Goal: Task Accomplishment & Management: Complete application form

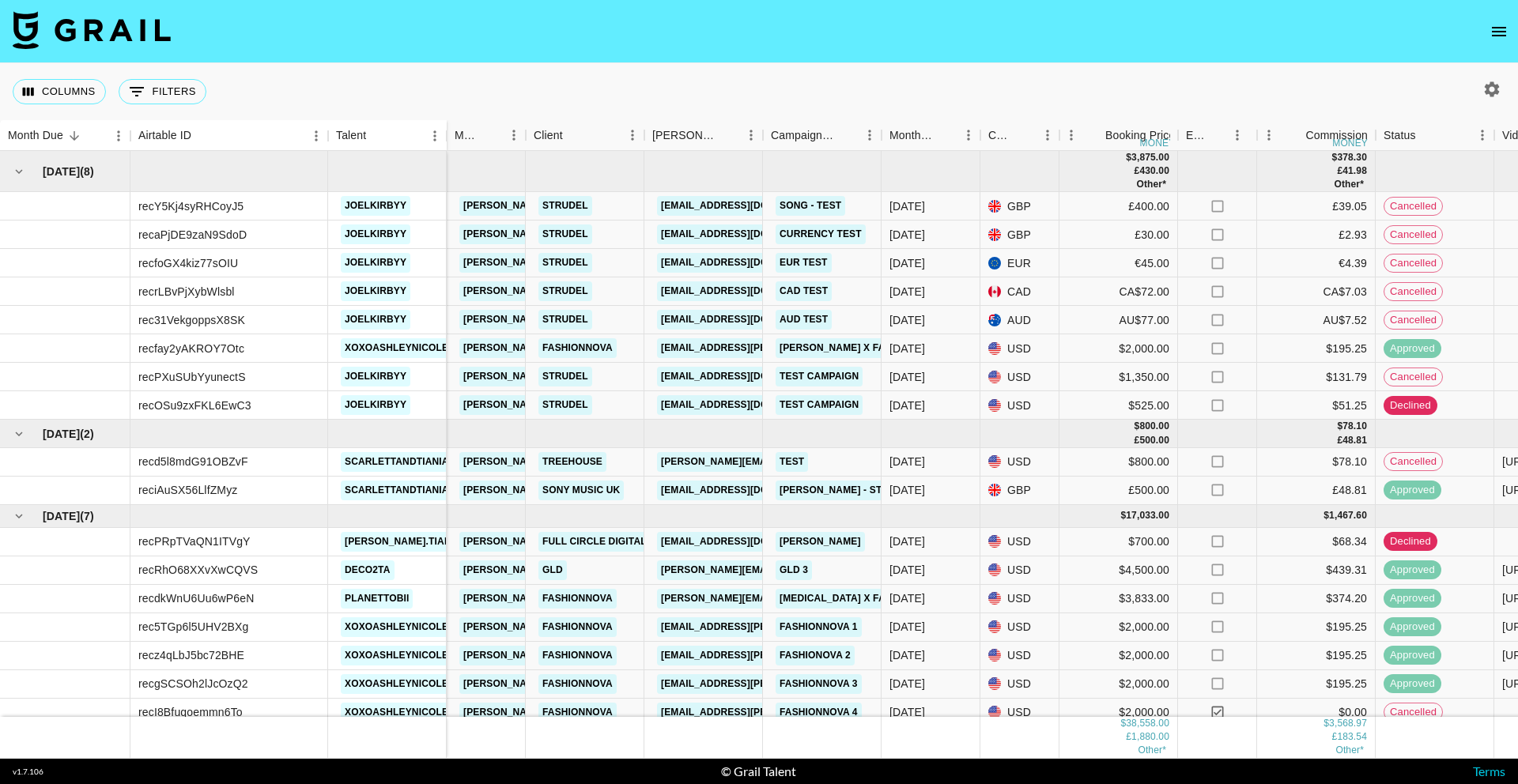
click at [1504, 34] on icon "open drawer" at bounding box center [1500, 32] width 19 height 19
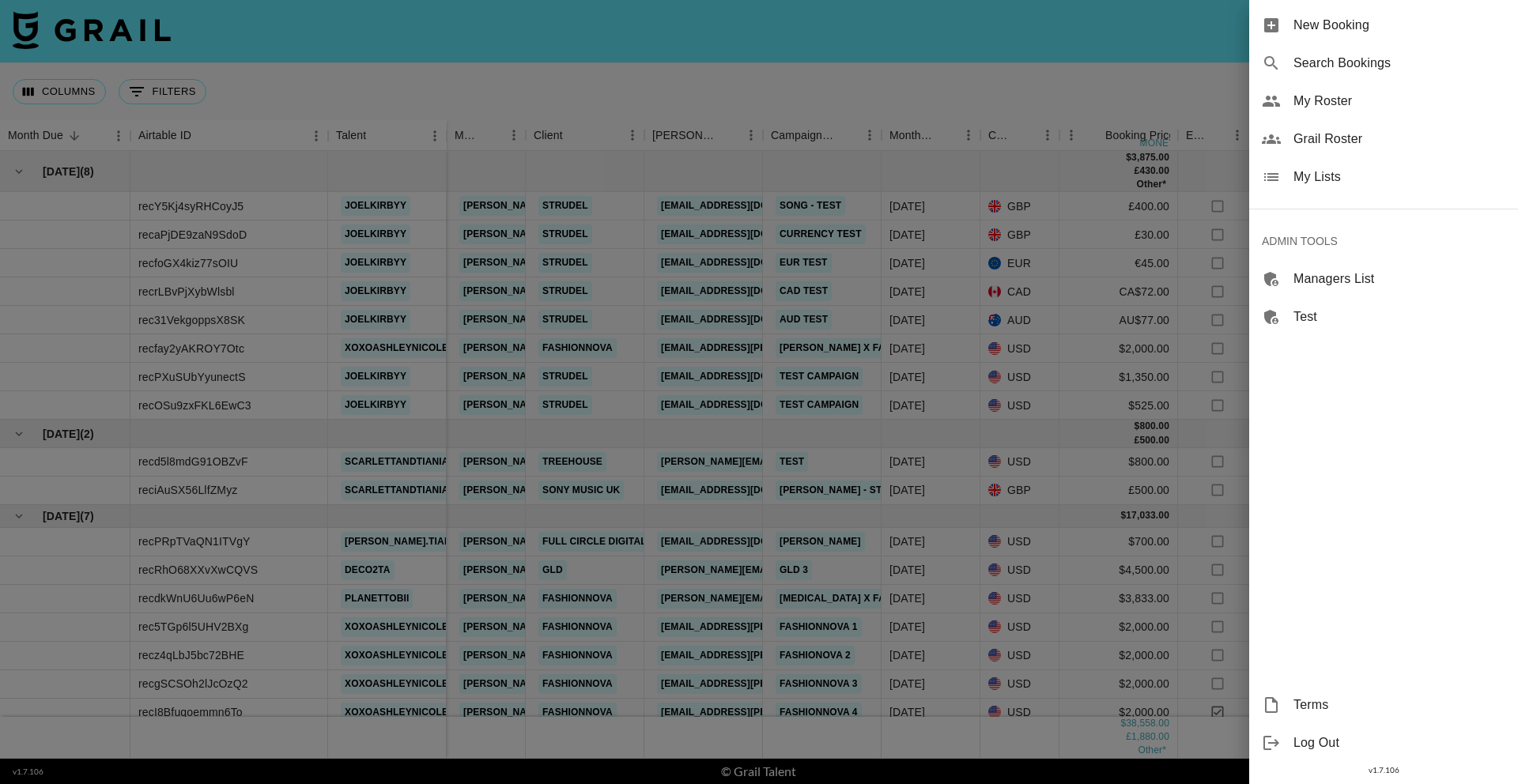
click at [1386, 71] on span "Search Bookings" at bounding box center [1400, 64] width 212 height 19
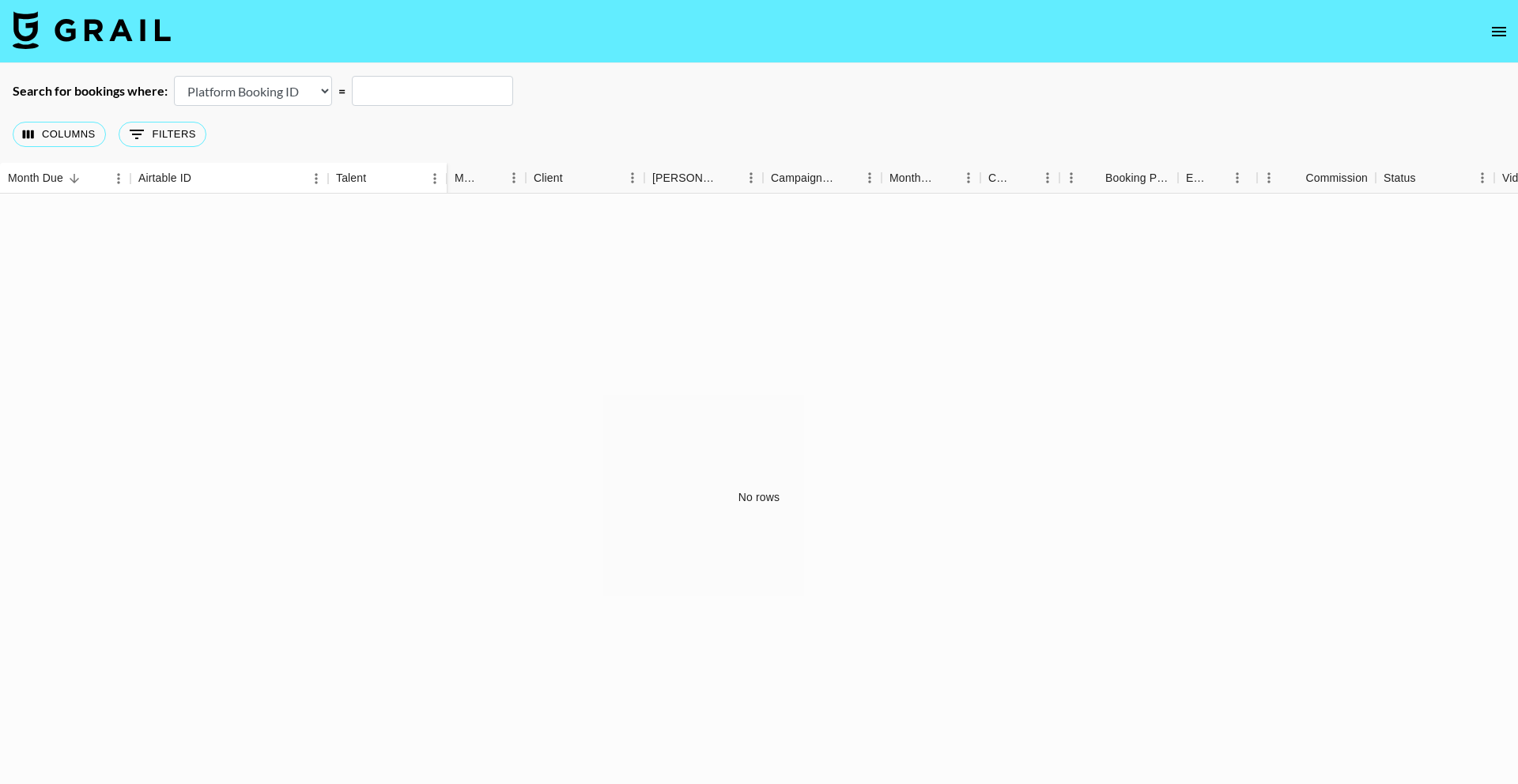
click at [288, 95] on select "Airtable Booking ID Platform Booking ID Platform Campaign ID" at bounding box center [253, 91] width 158 height 30
click at [174, 76] on select "Airtable Booking ID Platform Booking ID Platform Campaign ID" at bounding box center [253, 91] width 158 height 30
click at [292, 95] on select "Airtable Booking ID Platform Booking ID Platform Campaign ID" at bounding box center [253, 91] width 158 height 30
select select "airtableId"
click at [174, 76] on select "Airtable Booking ID Platform Booking ID Platform Campaign ID" at bounding box center [253, 91] width 158 height 30
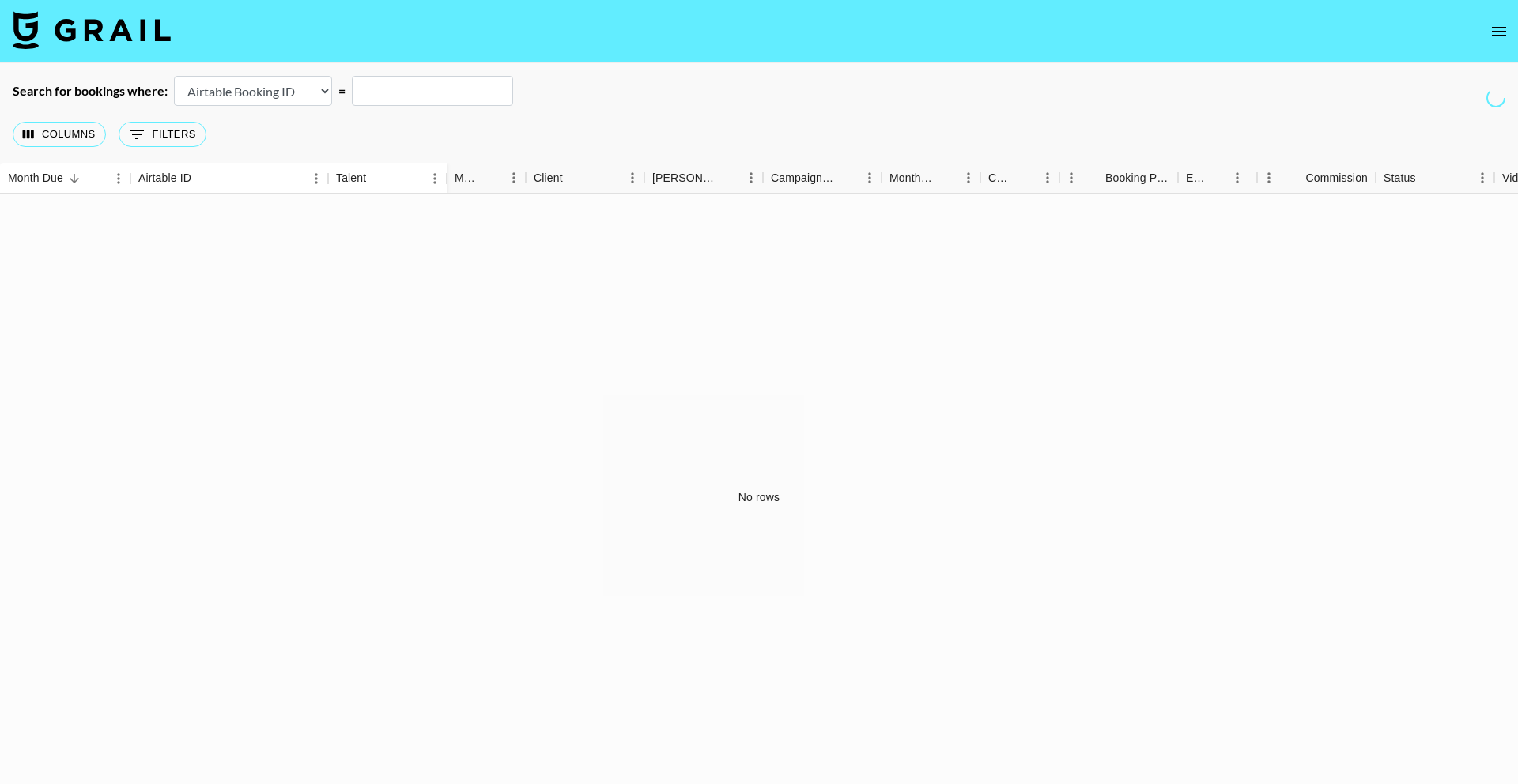
click at [450, 91] on input "text" at bounding box center [432, 91] width 161 height 30
paste input "recLzVnjqKeQD0TpO"
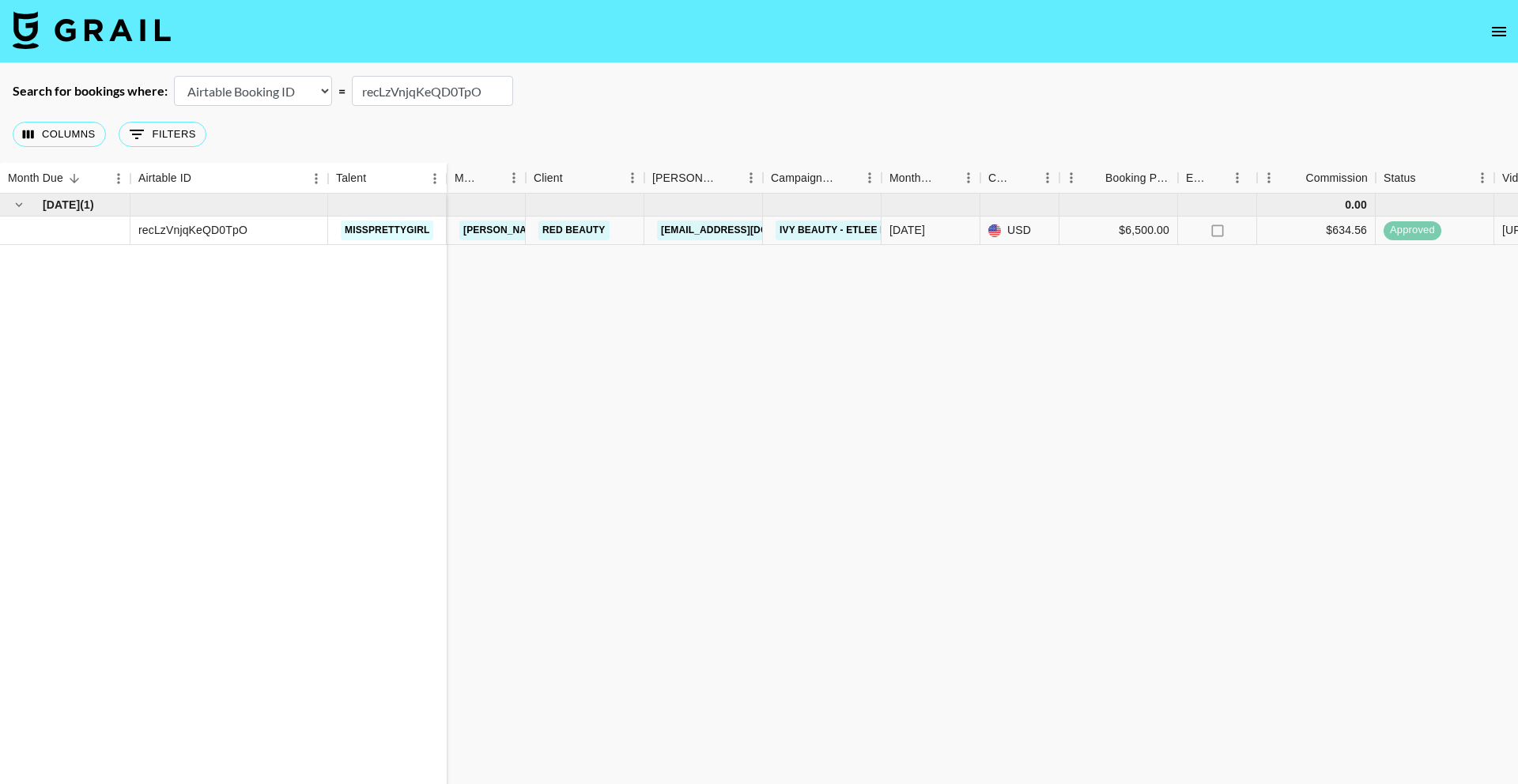
type input "recLzVnjqKeQD0TpO"
click at [567, 233] on link "Red Beauty" at bounding box center [575, 230] width 72 height 20
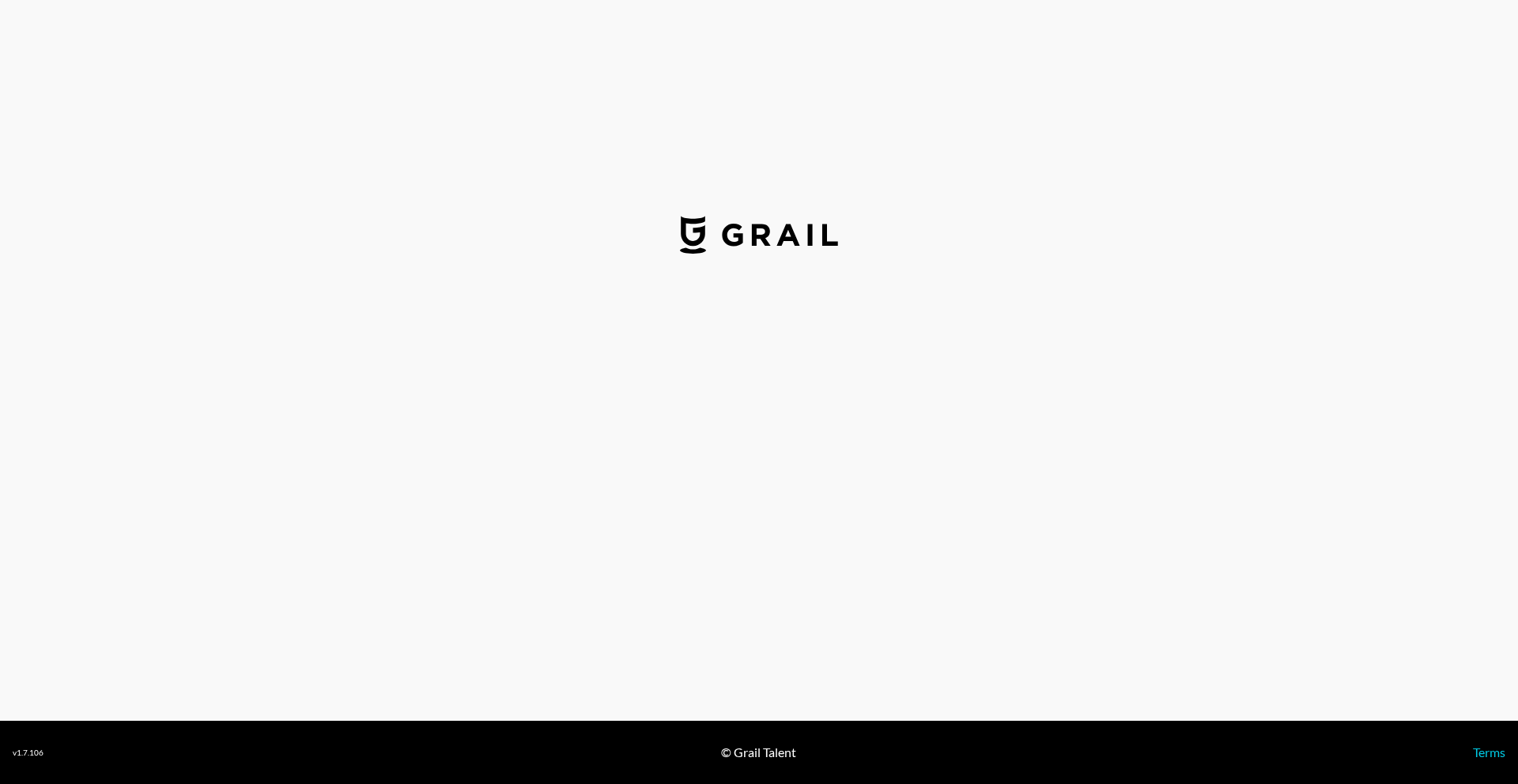
select select "USD"
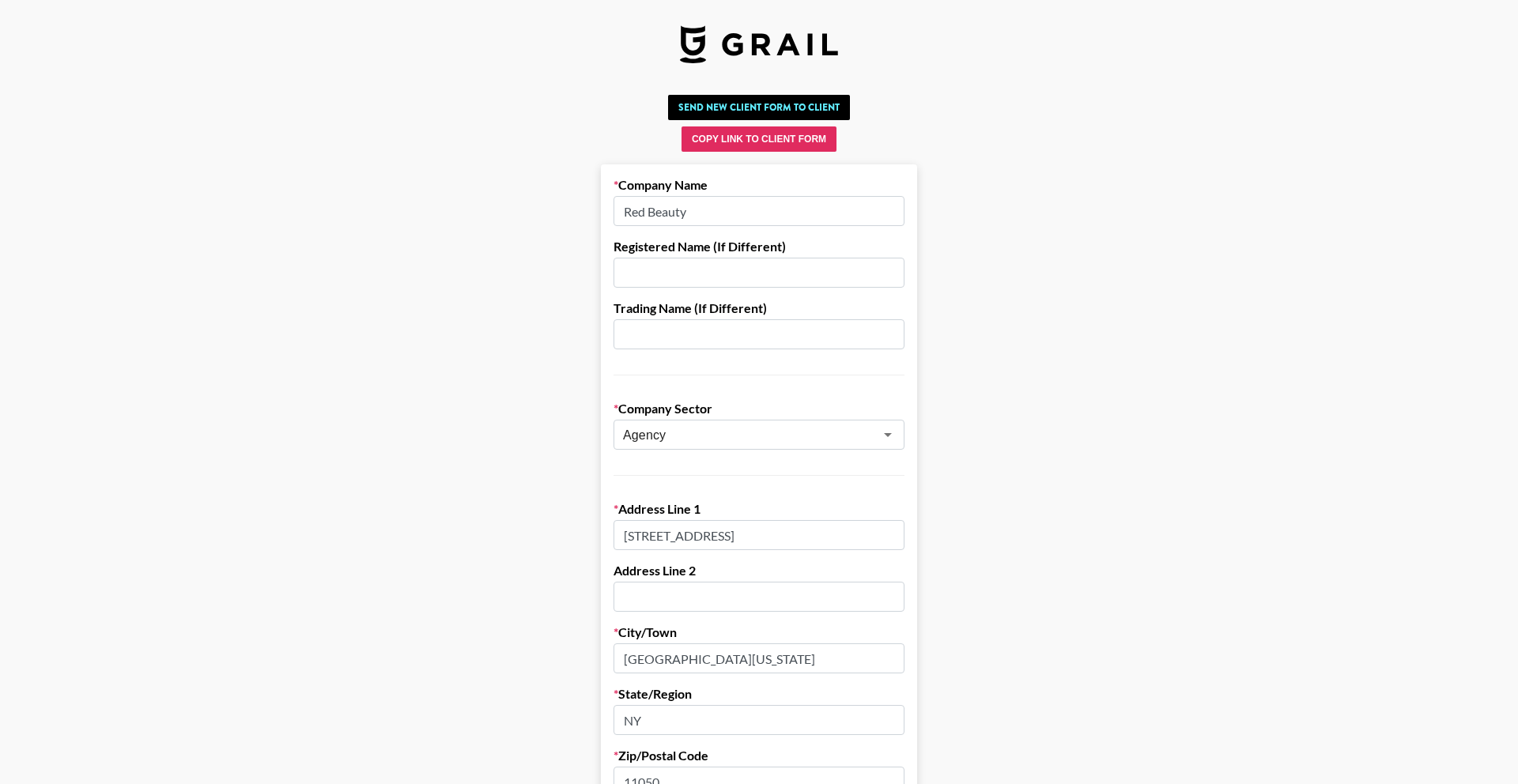
click at [705, 208] on input "Red Beauty" at bounding box center [759, 211] width 291 height 30
click at [703, 209] on input "Red Beauty" at bounding box center [759, 211] width 291 height 30
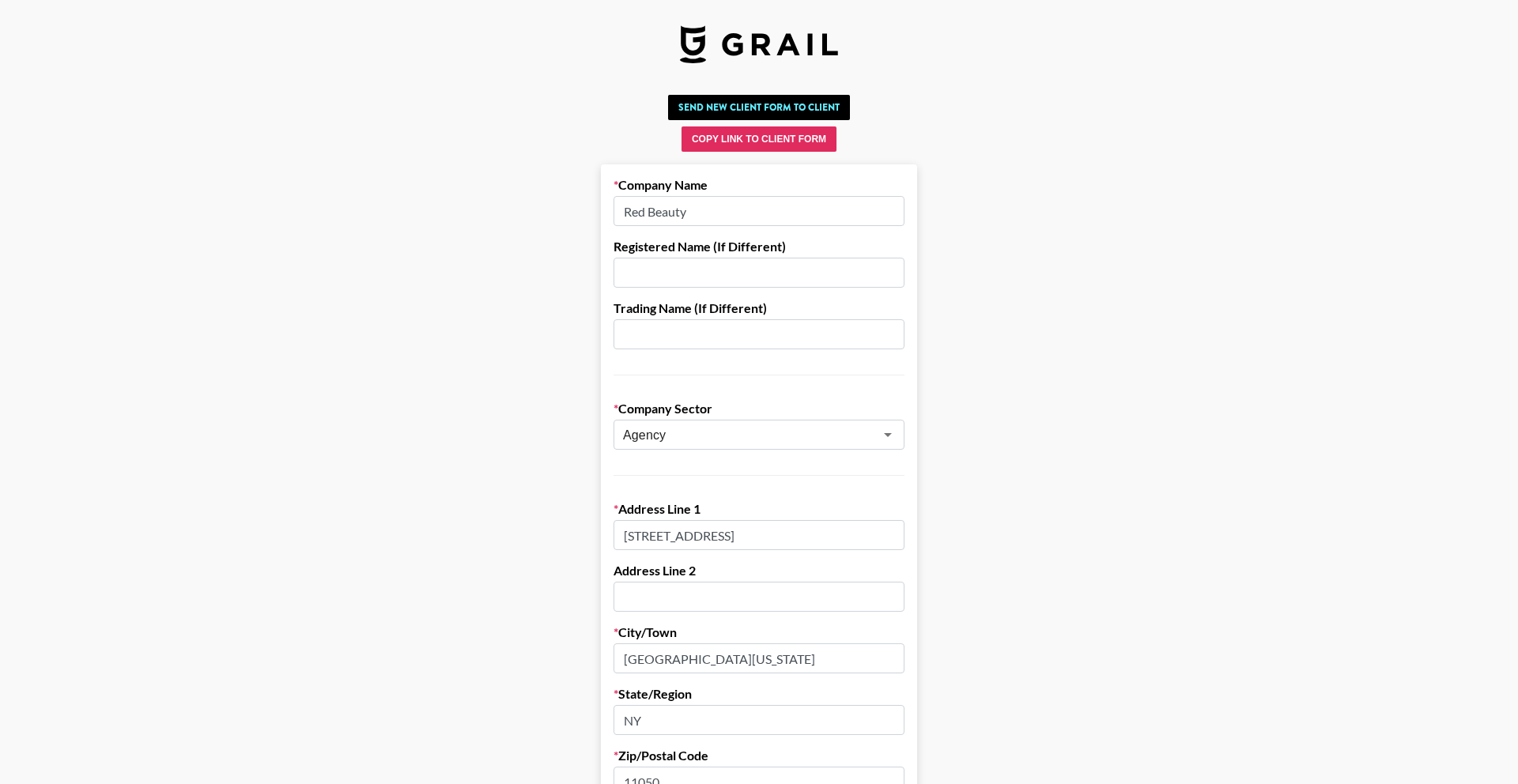
paste input "Ivy Enterprises"
type input "Ivy Enterprises"
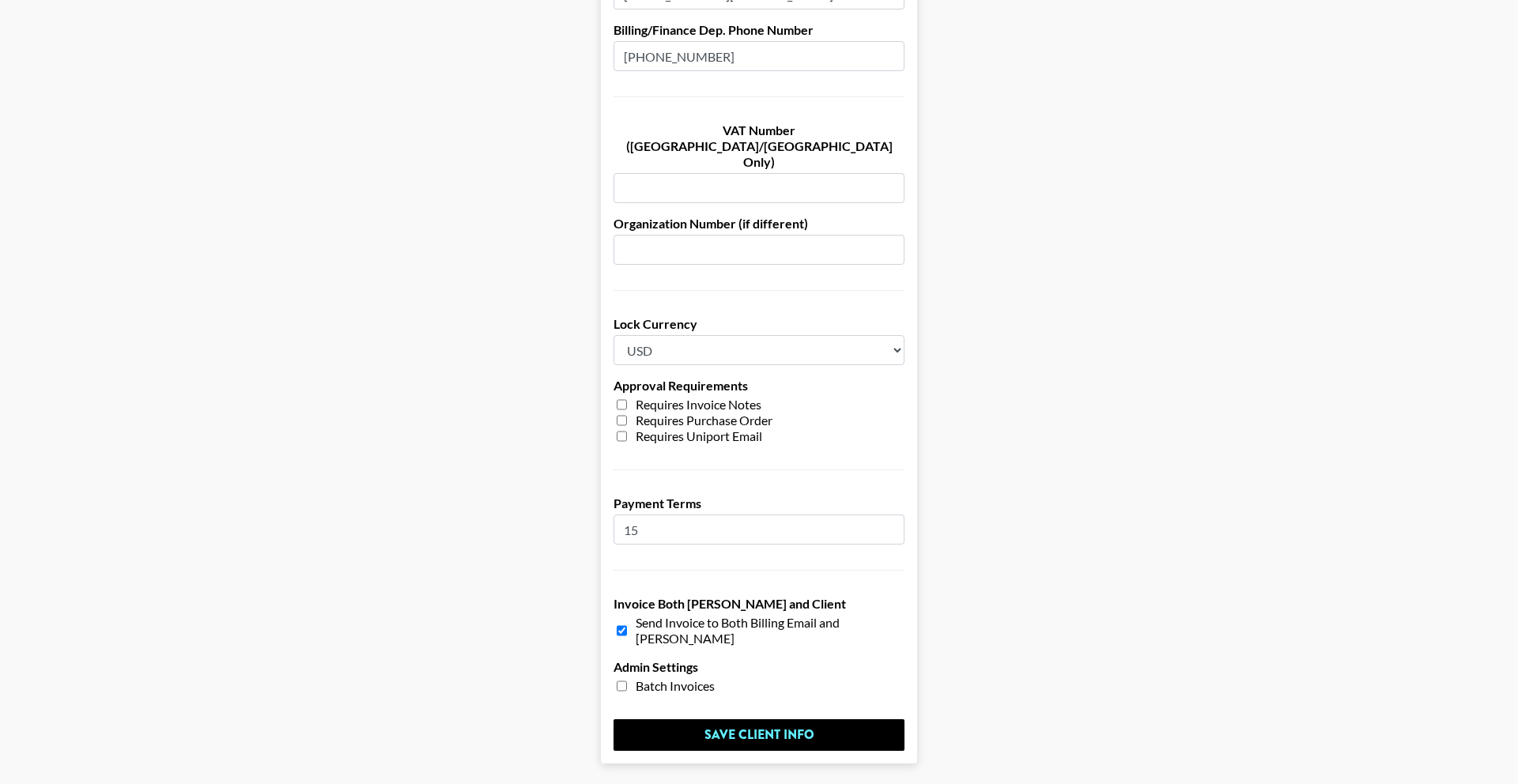
scroll to position [1022, 0]
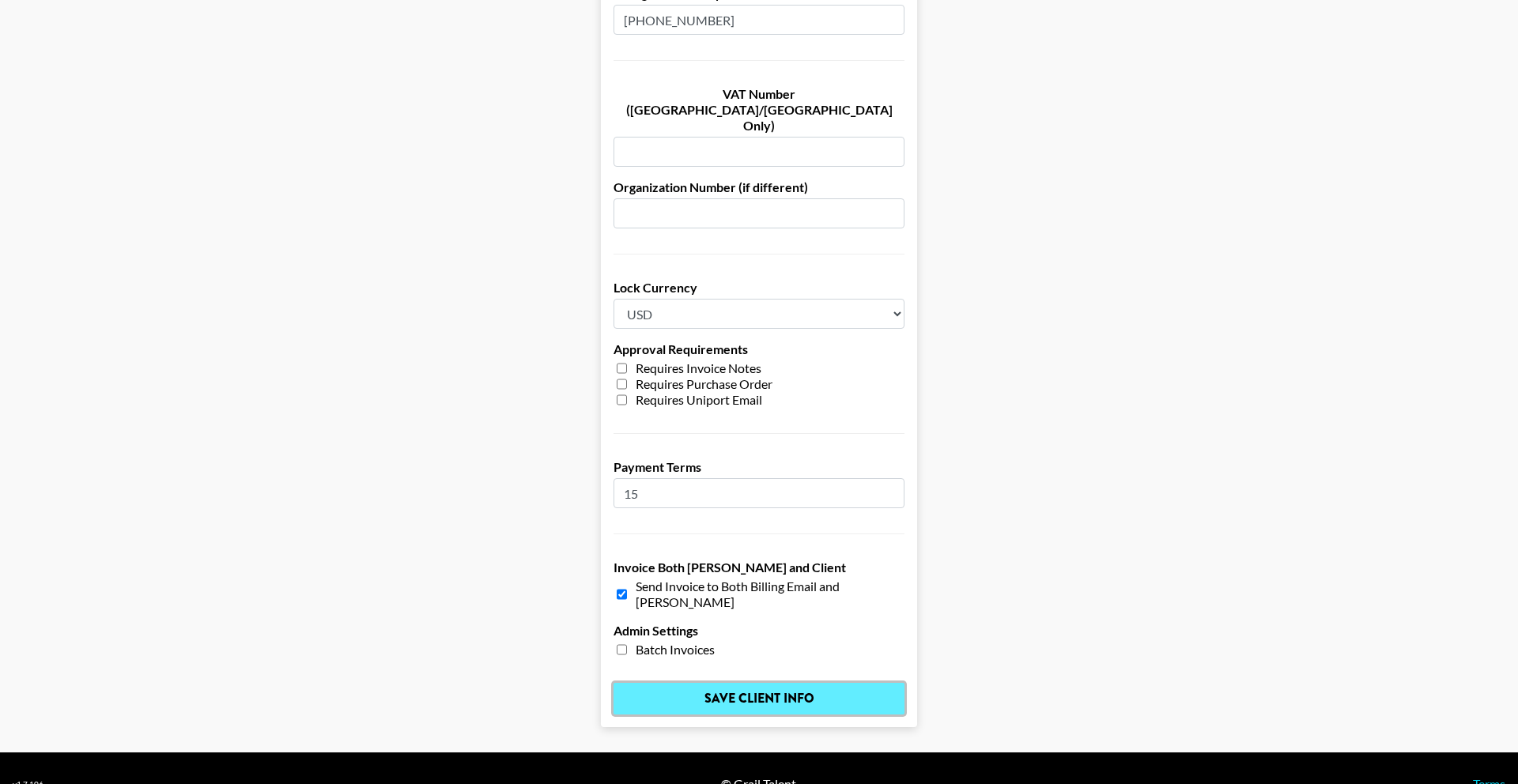
click at [873, 683] on input "Save Client Info" at bounding box center [759, 699] width 291 height 32
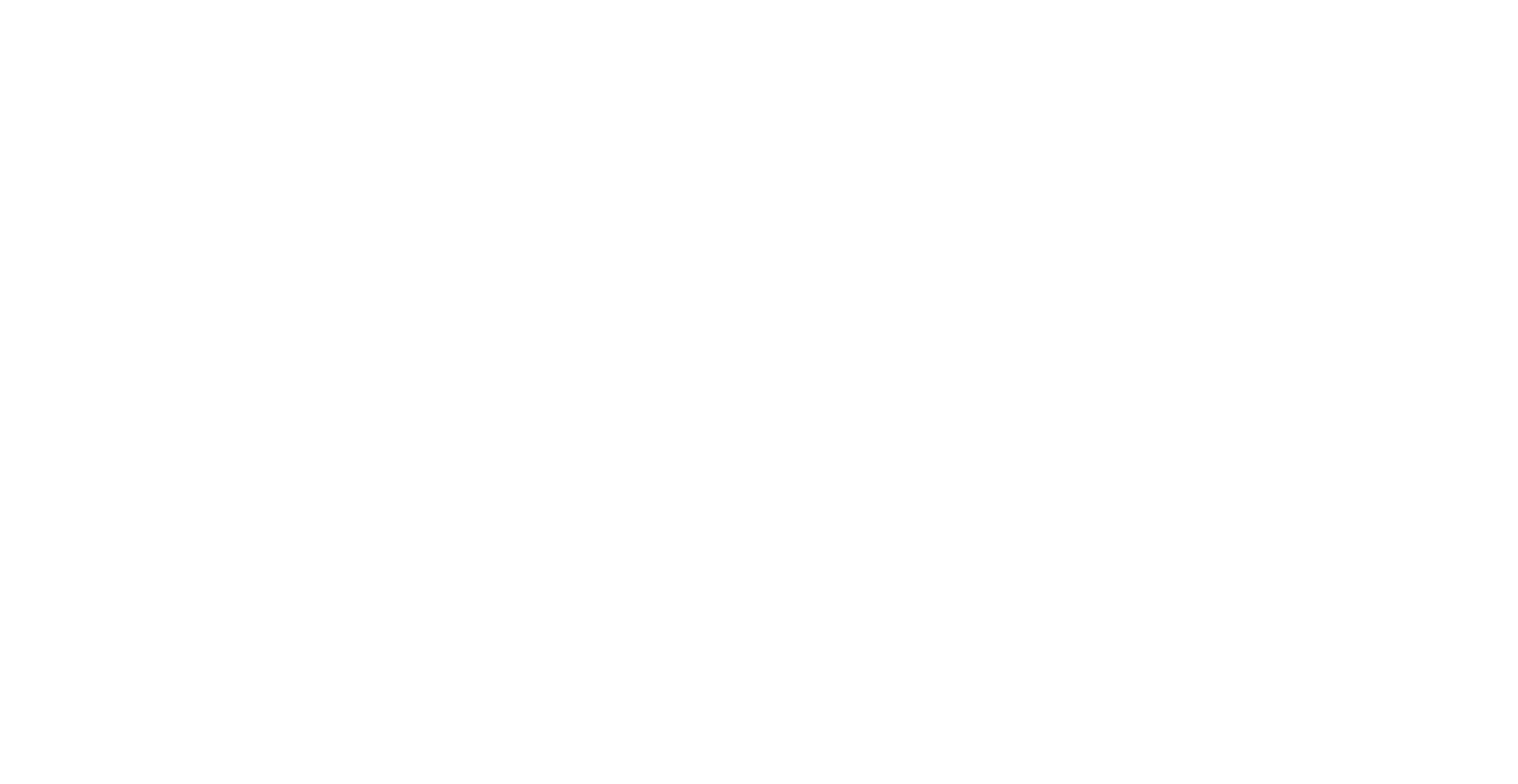
select select "id"
